Goal: Information Seeking & Learning: Check status

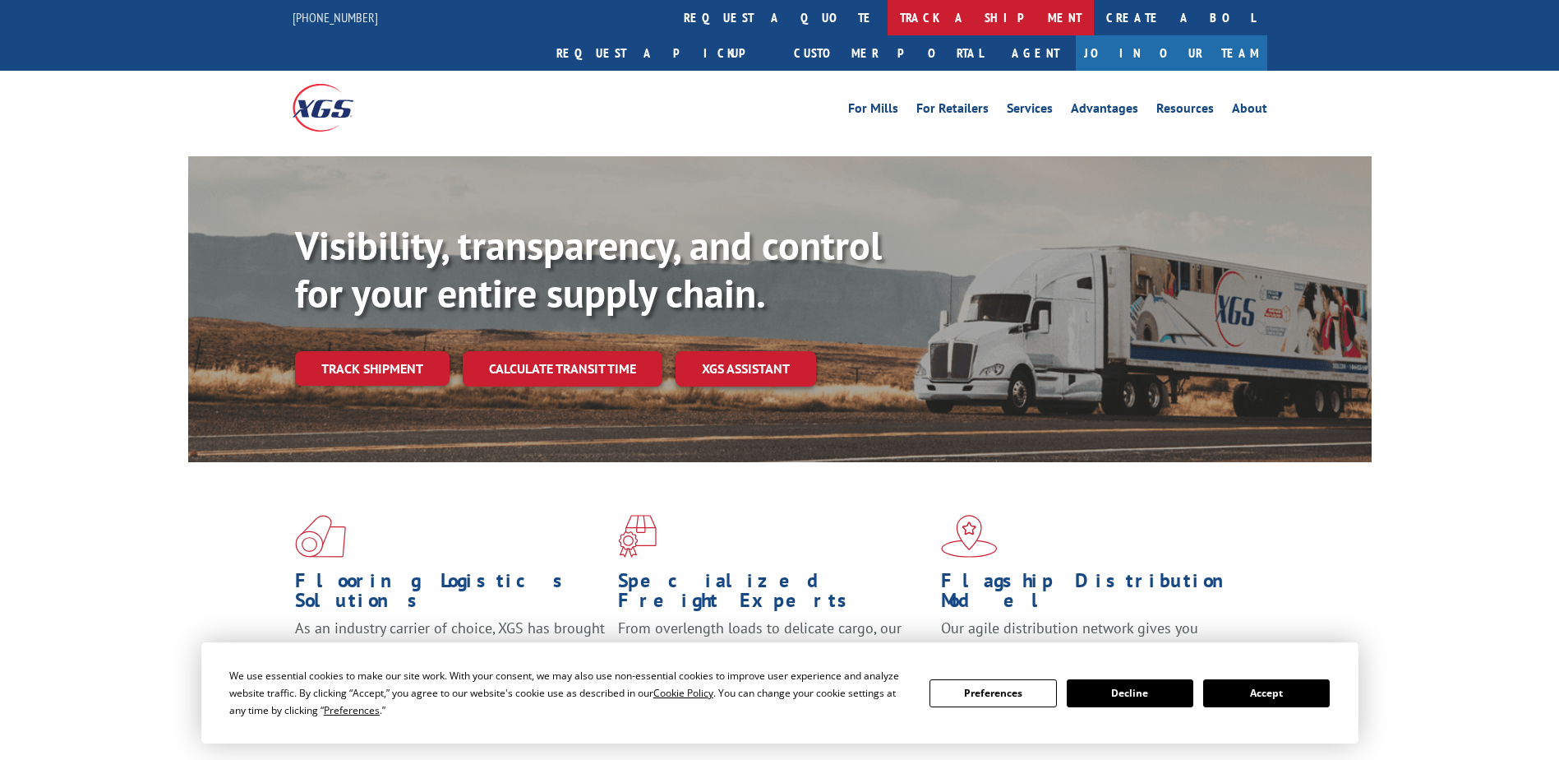
click at [888, 22] on link "track a shipment" at bounding box center [991, 17] width 206 height 35
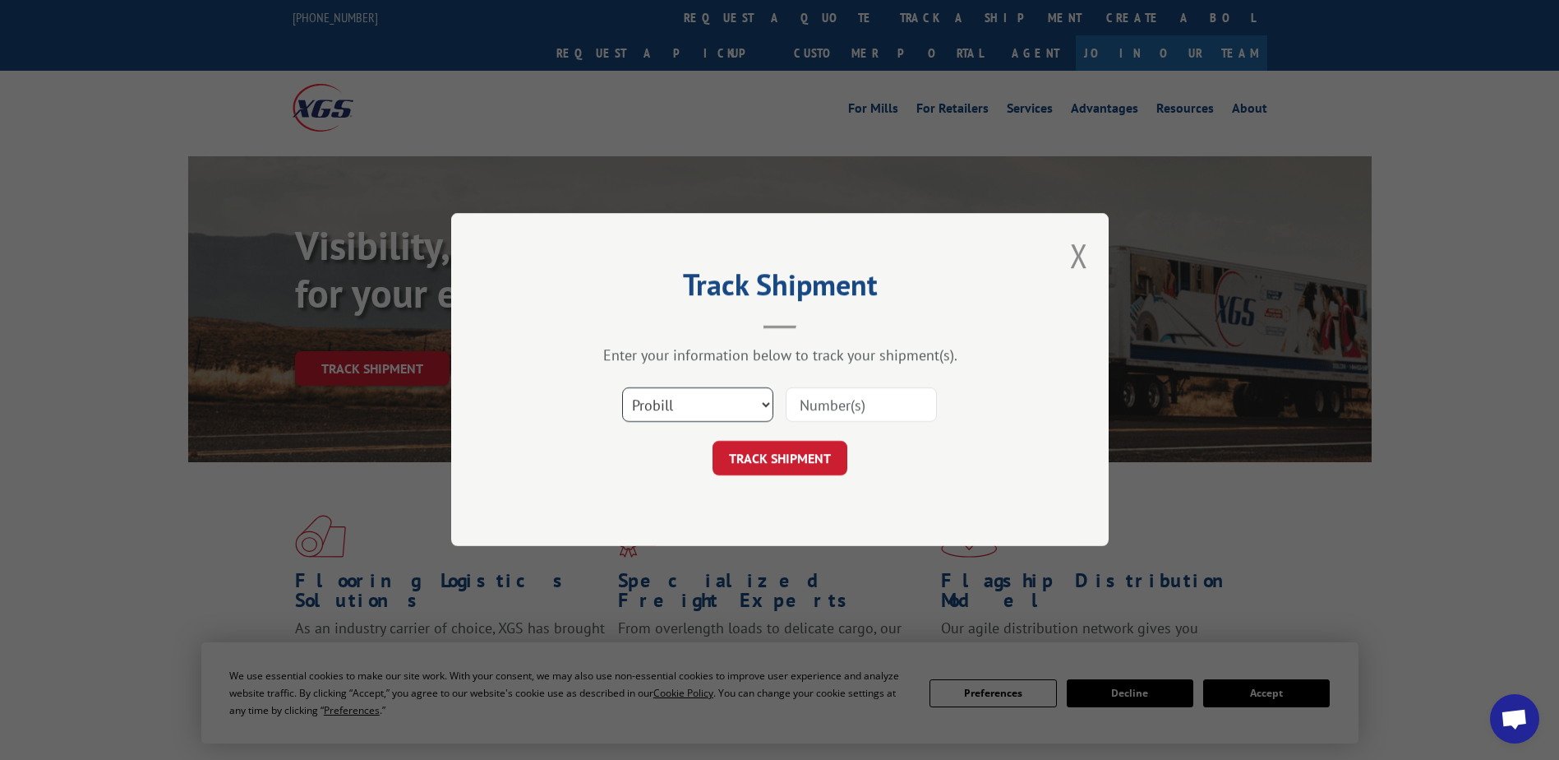
click at [695, 413] on select "Select category... Probill BOL PO" at bounding box center [697, 405] width 151 height 35
select select "bol"
click at [622, 388] on select "Select category... Probill BOL PO" at bounding box center [697, 405] width 151 height 35
click at [810, 394] on input at bounding box center [861, 405] width 151 height 35
paste input "2850639"
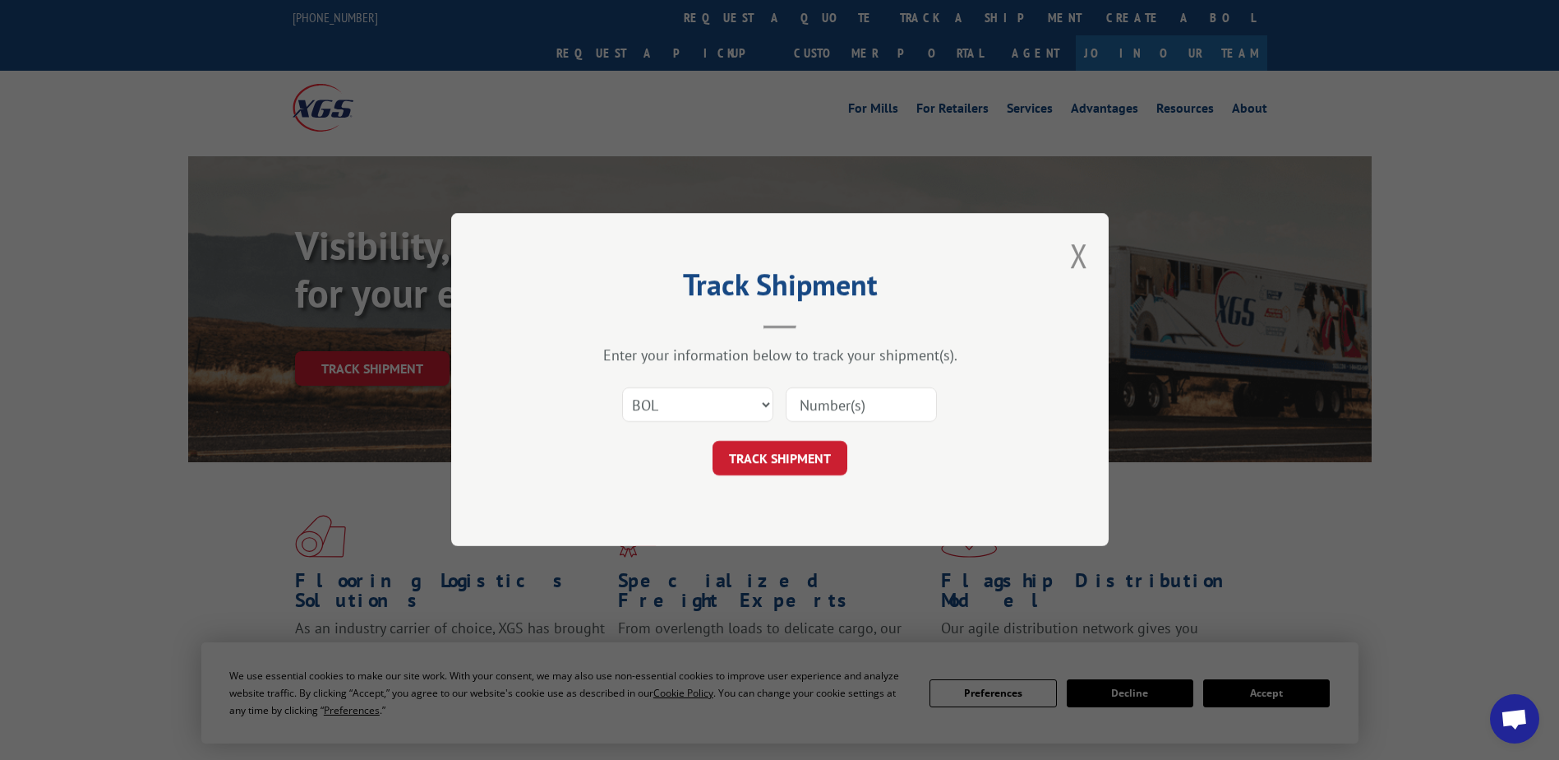
type input "2850639"
click button "TRACK SHIPMENT" at bounding box center [780, 458] width 135 height 35
